Goal: Task Accomplishment & Management: Use online tool/utility

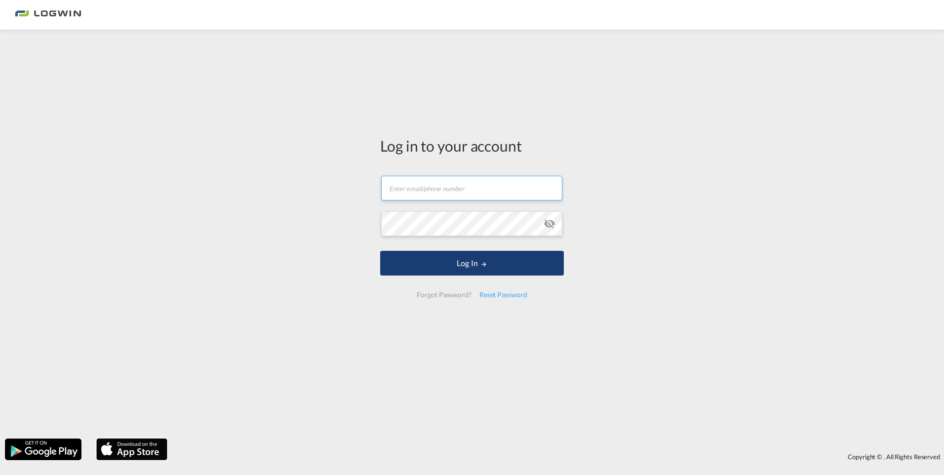
type input "[PERSON_NAME][EMAIL_ADDRESS][DOMAIN_NAME]"
click at [457, 262] on button "Log In" at bounding box center [472, 263] width 184 height 25
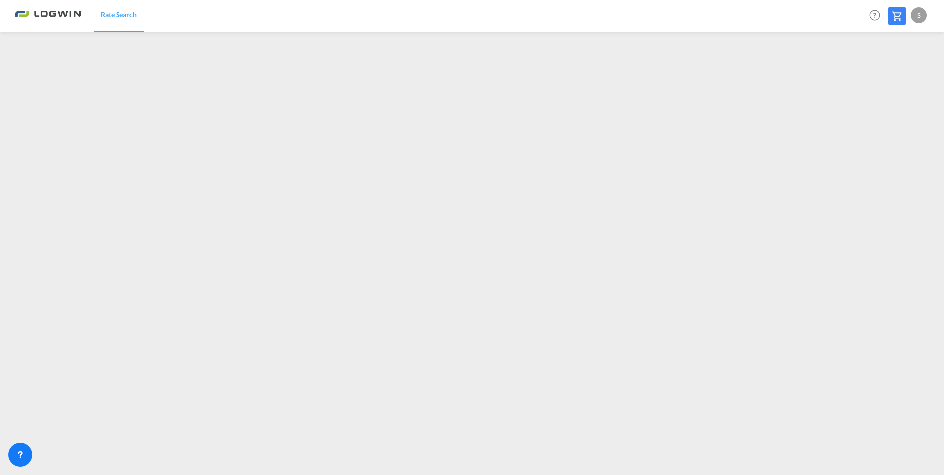
click at [919, 16] on div "S" at bounding box center [918, 15] width 16 height 16
click at [895, 73] on button "Logout" at bounding box center [907, 76] width 64 height 20
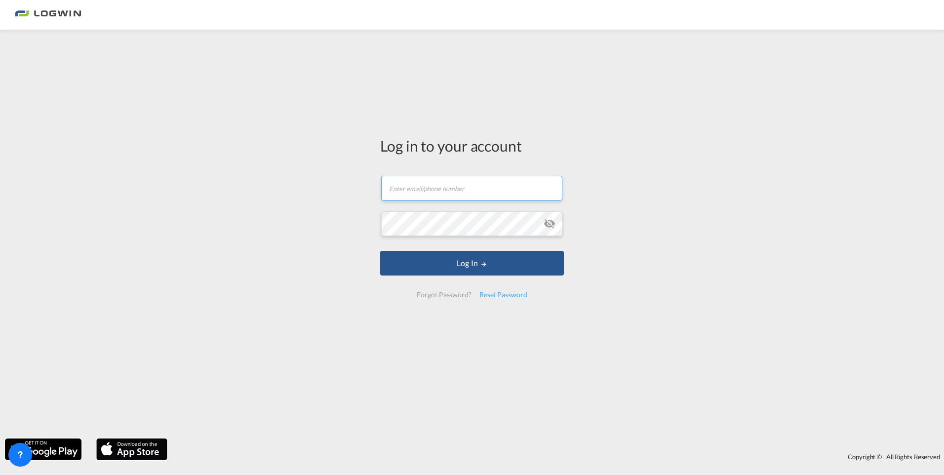
type input "[PERSON_NAME][EMAIL_ADDRESS][DOMAIN_NAME]"
